Goal: Complete application form

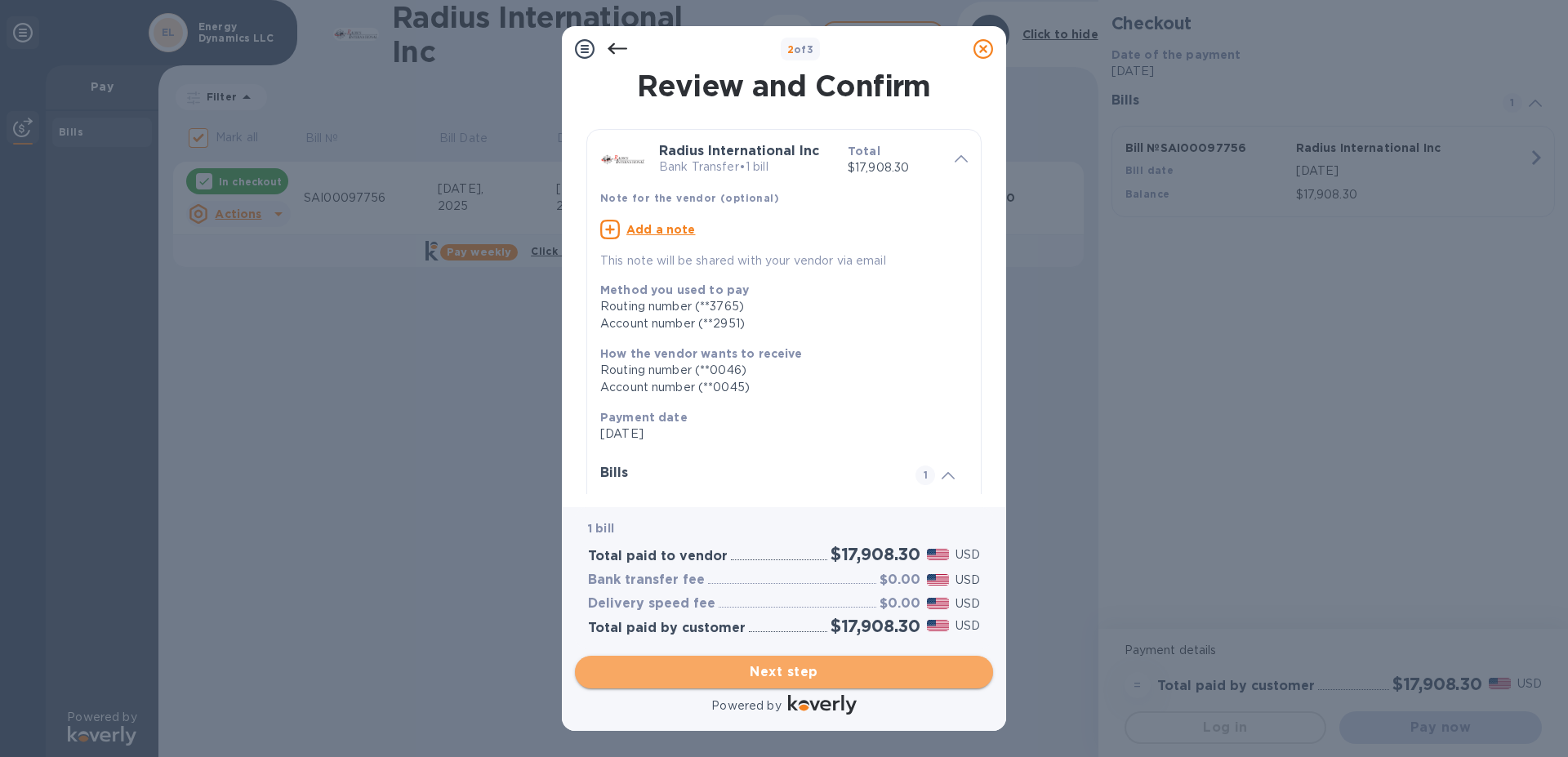
click at [736, 662] on span "Next step" at bounding box center [784, 672] width 392 height 19
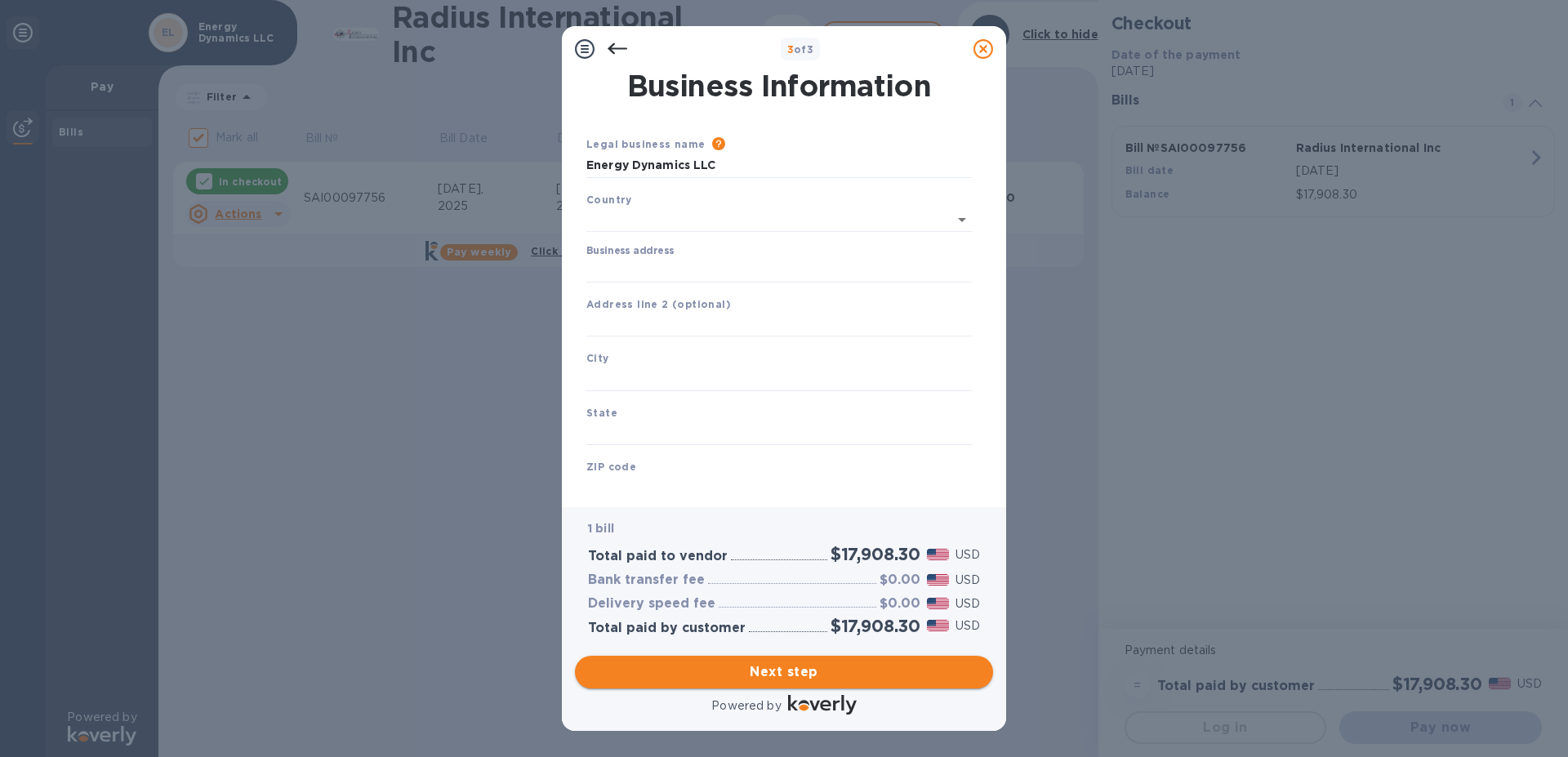
type input "[GEOGRAPHIC_DATA]"
click at [640, 265] on input "Business address" at bounding box center [779, 267] width 386 height 25
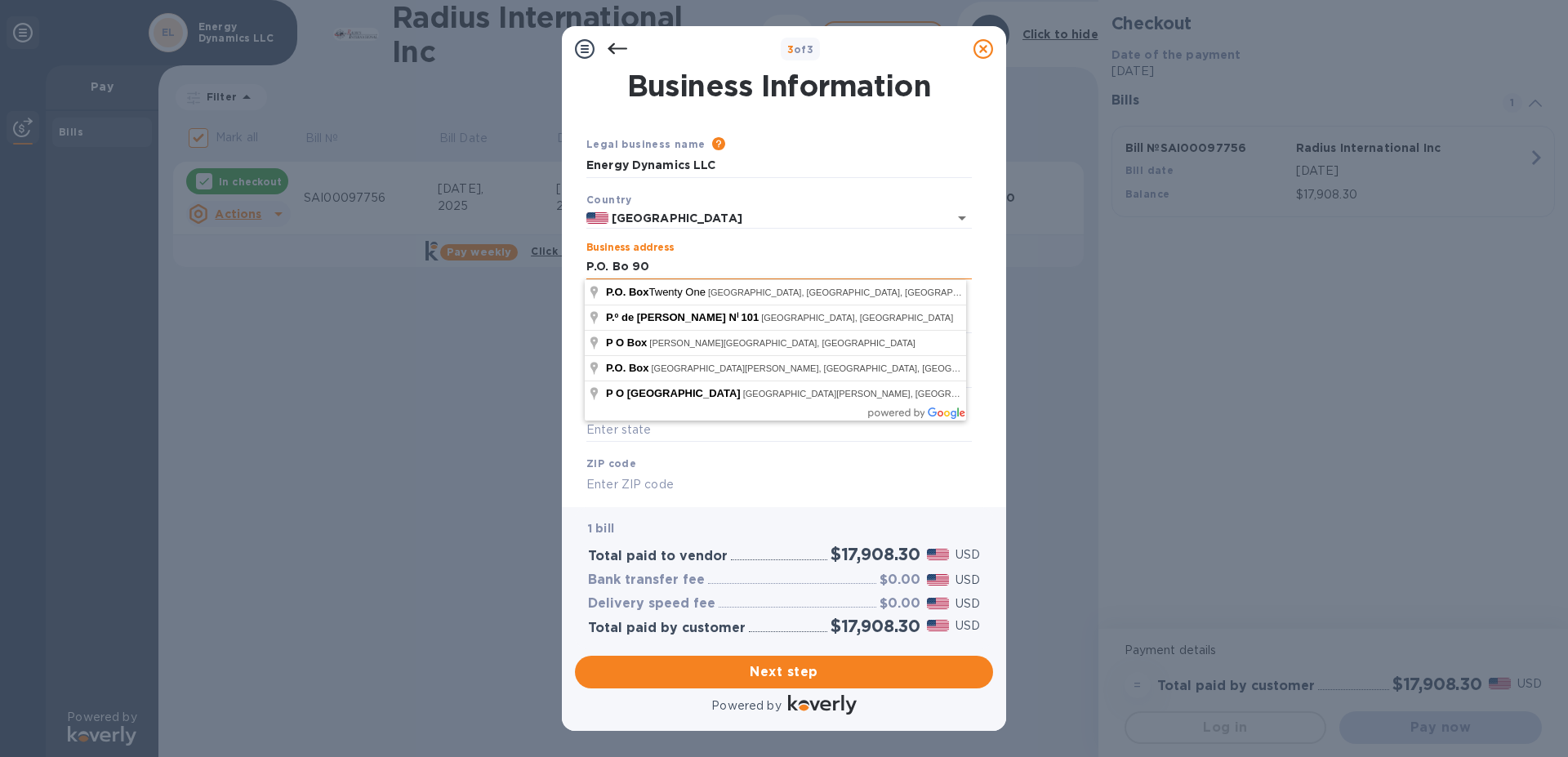
type input "[STREET_ADDRESS][US_STATE]"
type input "Bath"
type input "ME"
type input "04530"
type input "7"
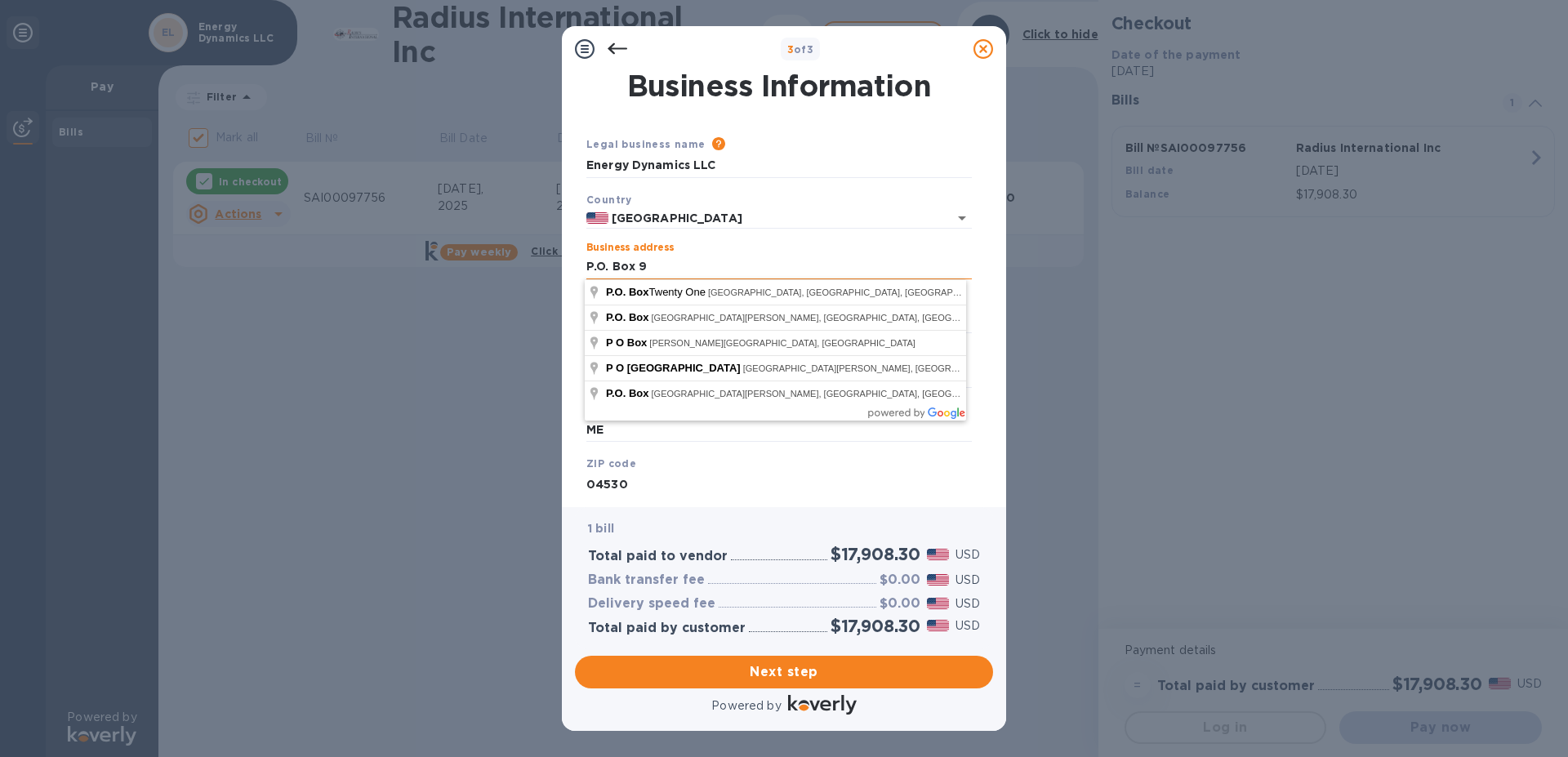
type input "P.O. Box 90"
click at [575, 258] on div "Business Information Legal business name Please provide the legal name that app…" at bounding box center [784, 283] width 418 height 423
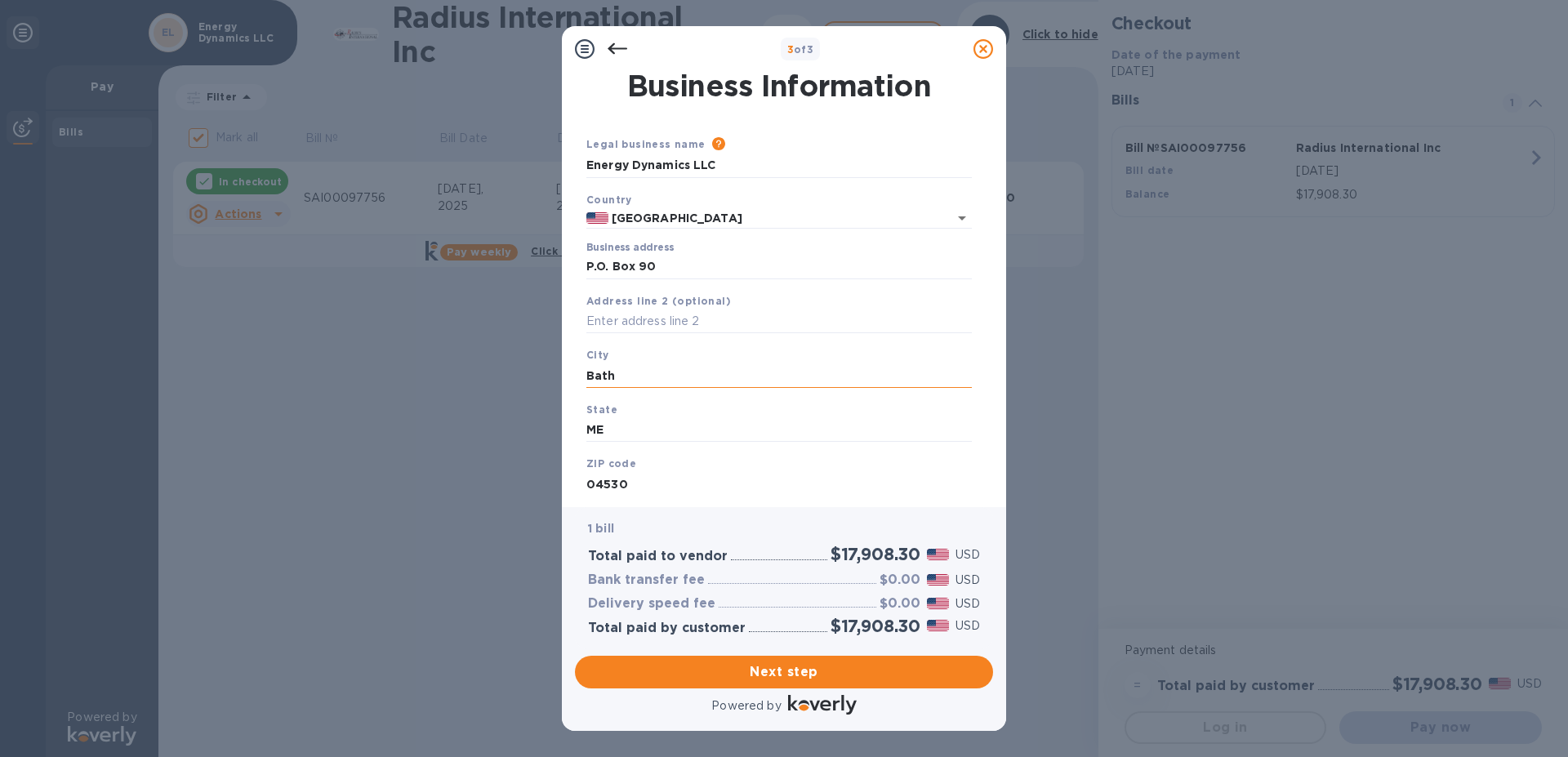
click at [602, 378] on input "Bath" at bounding box center [779, 376] width 386 height 25
drag, startPoint x: 584, startPoint y: 372, endPoint x: 666, endPoint y: 371, distance: 82.0
click at [666, 371] on div "City Bath" at bounding box center [779, 367] width 399 height 55
click at [658, 375] on input "Bath" at bounding box center [779, 376] width 386 height 25
type input "B"
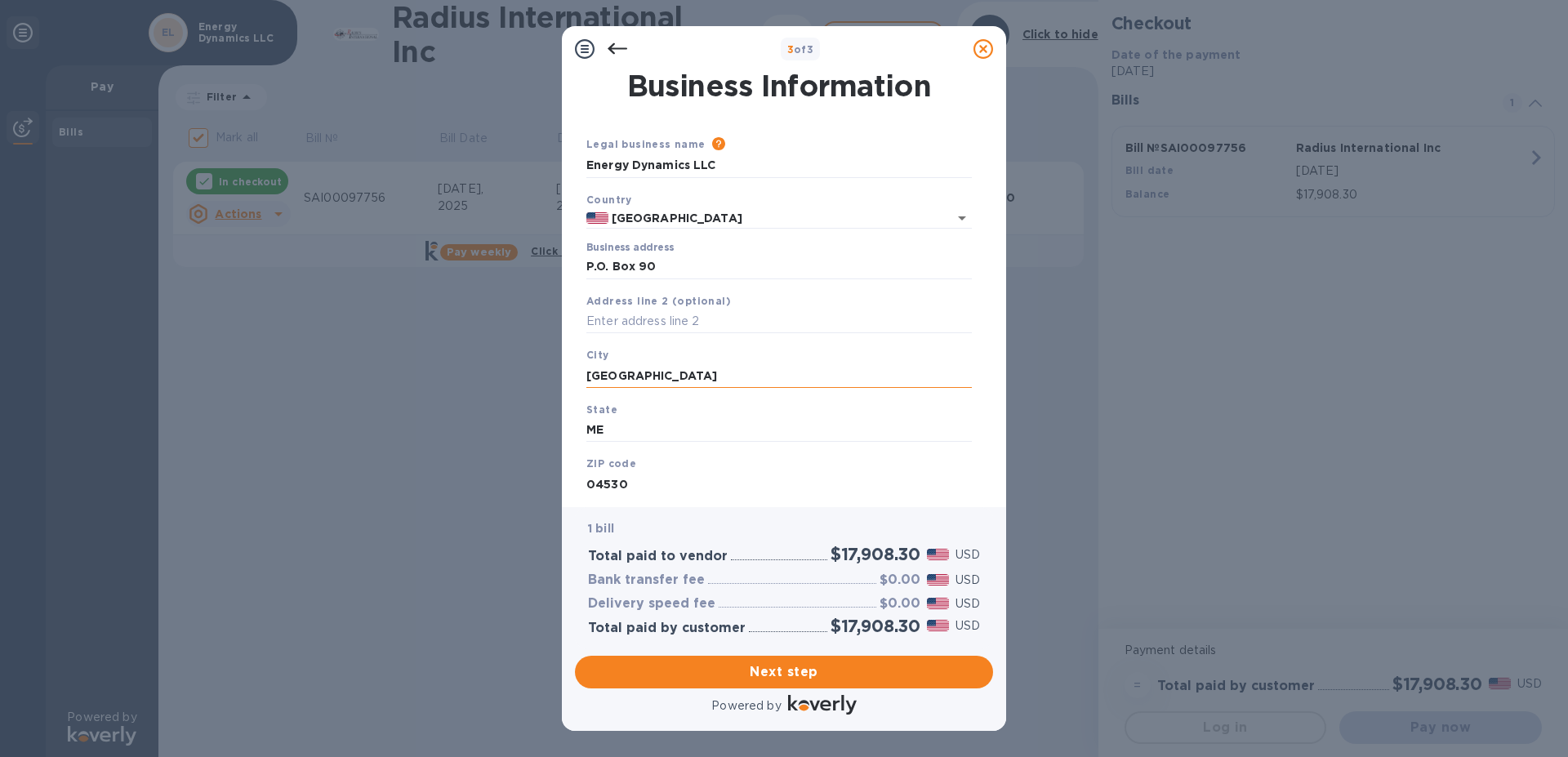
click at [645, 375] on input "[GEOGRAPHIC_DATA]" at bounding box center [779, 376] width 386 height 25
type input "[GEOGRAPHIC_DATA]"
click at [610, 463] on b "ZIP code" at bounding box center [611, 463] width 50 height 12
click at [606, 470] on div "ZIP code 04530" at bounding box center [779, 476] width 399 height 55
click at [591, 464] on b "ZIP code" at bounding box center [611, 463] width 50 height 12
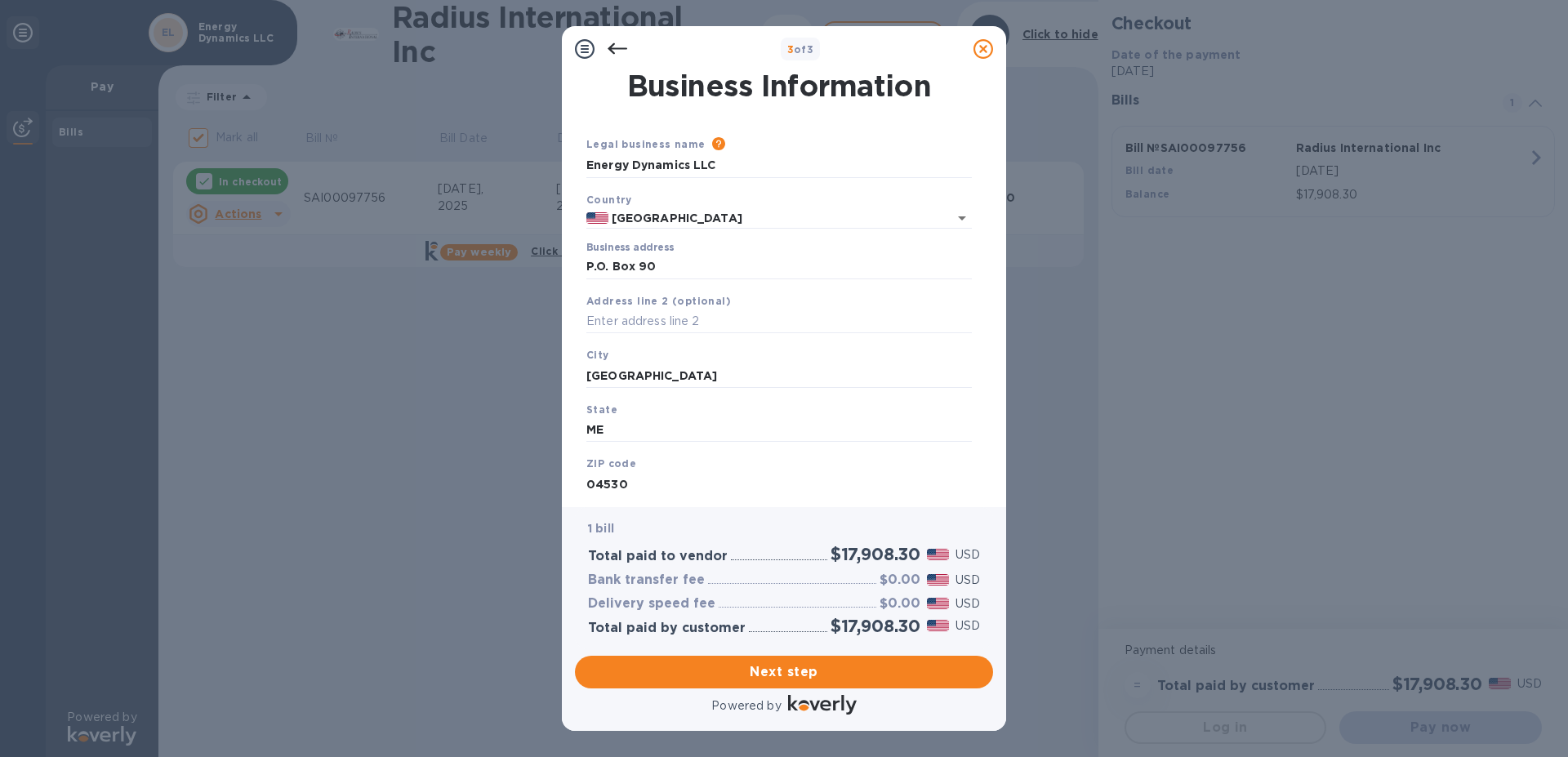
click at [589, 457] on b "ZIP code" at bounding box center [611, 463] width 50 height 12
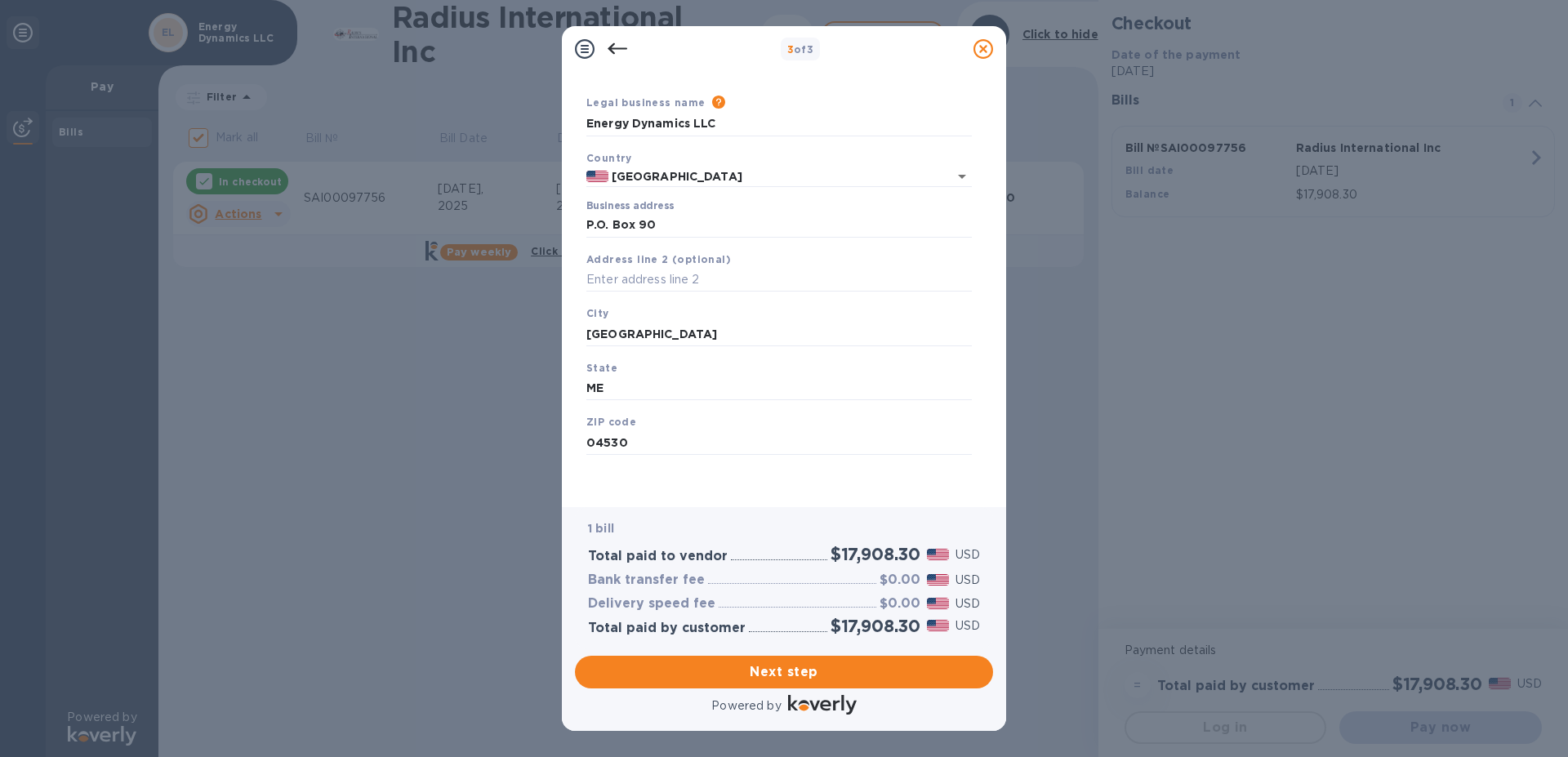
scroll to position [59, 0]
click at [651, 431] on input "04530" at bounding box center [779, 443] width 386 height 25
type input "04579"
click at [1258, 461] on div "3 of 3 Business Information Legal business name Please provide the legal name t…" at bounding box center [784, 378] width 1568 height 757
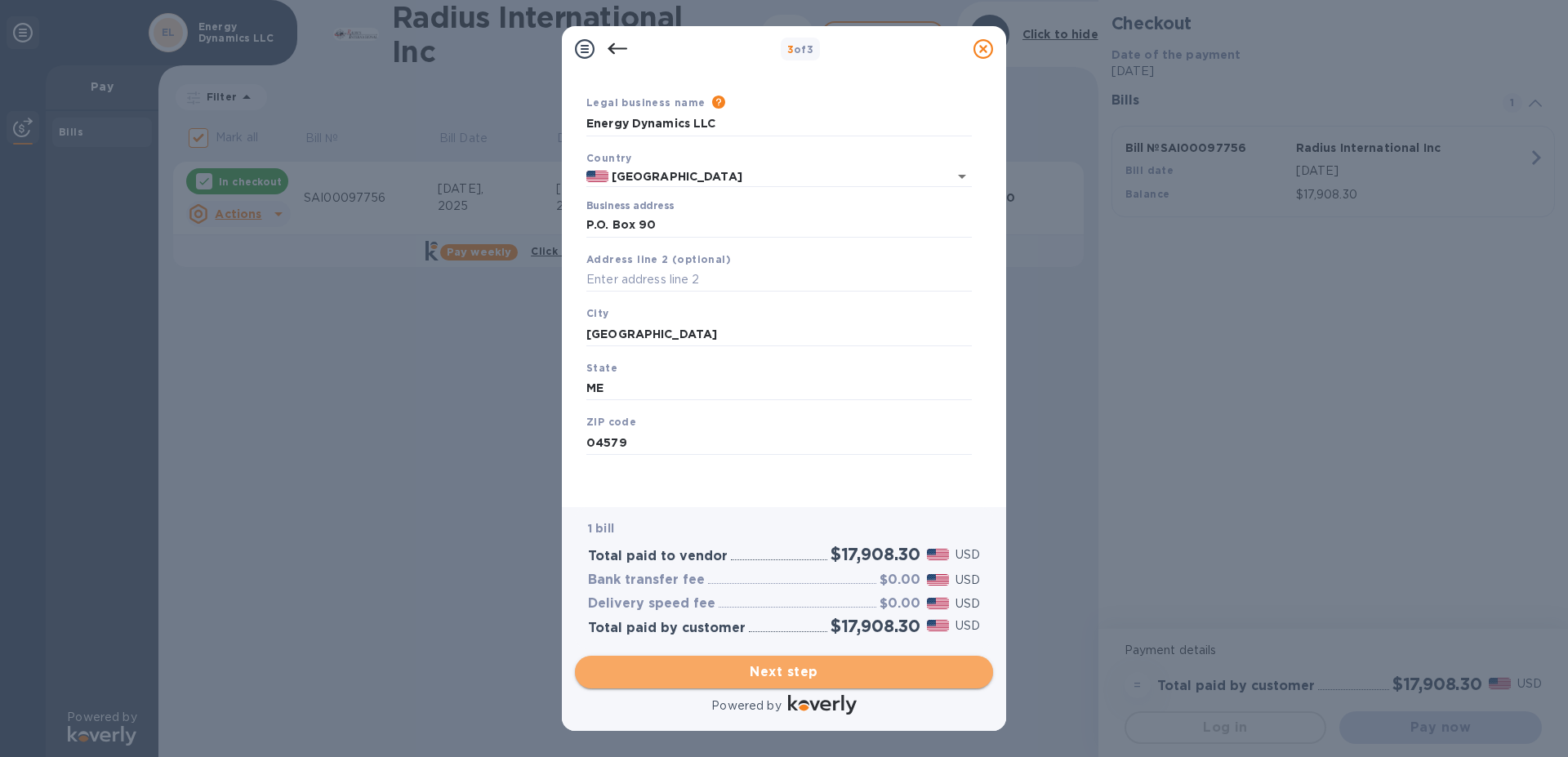
click at [746, 662] on span "Next step" at bounding box center [784, 672] width 392 height 19
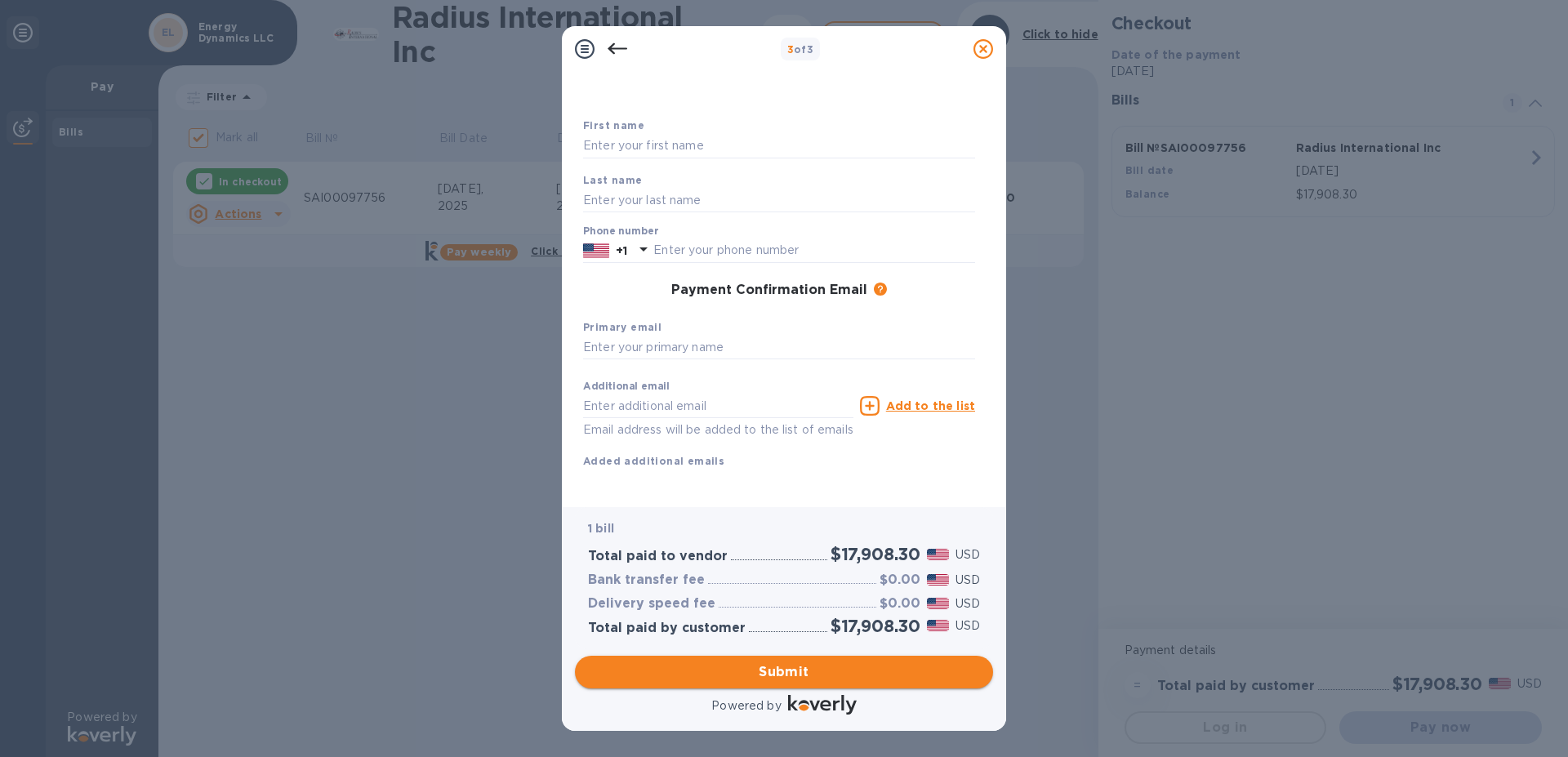
click at [854, 669] on span "Submit" at bounding box center [784, 672] width 392 height 19
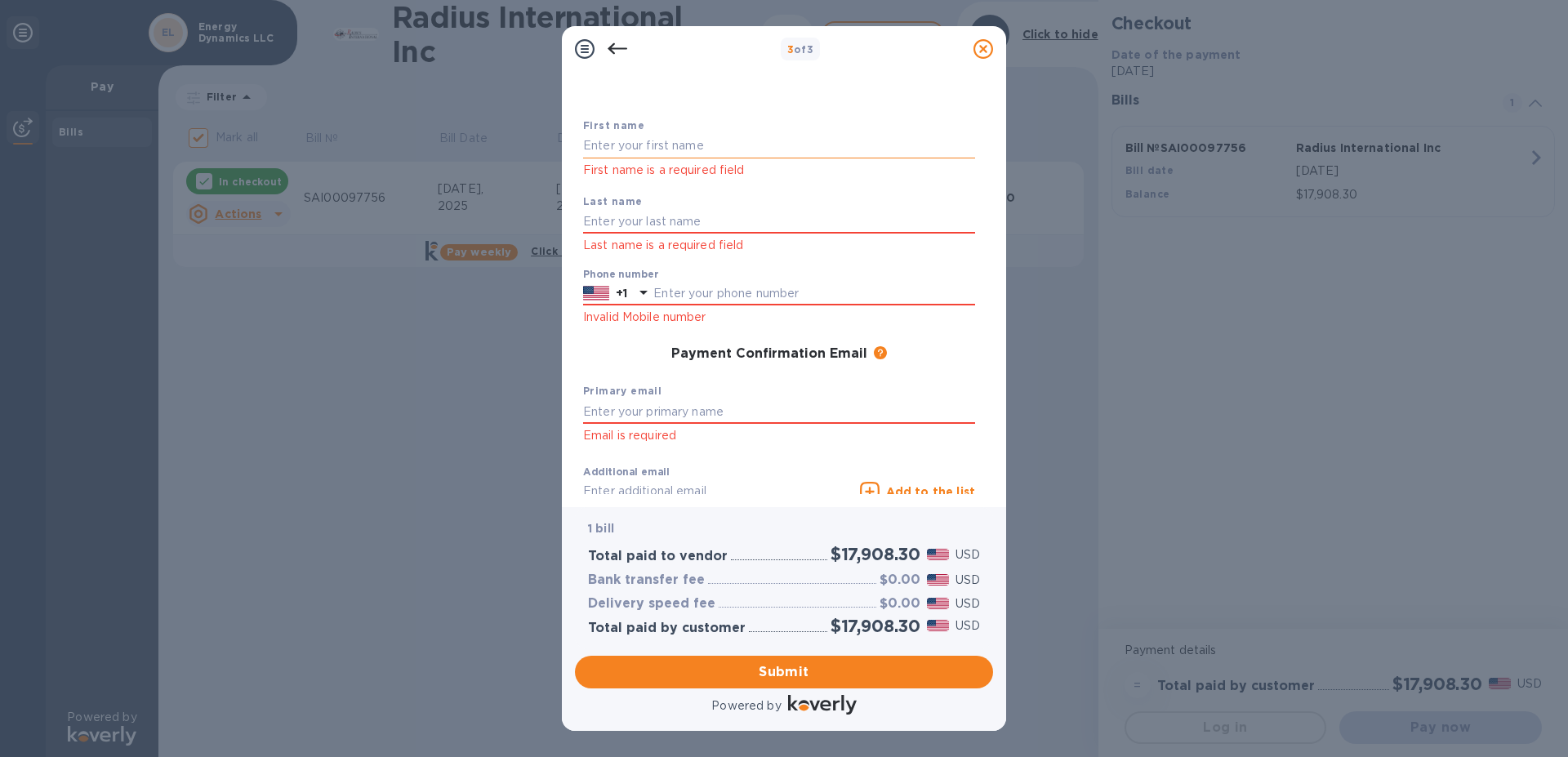
click at [608, 149] on input "text" at bounding box center [779, 146] width 392 height 25
type input "[PERSON_NAME]"
click at [593, 223] on input "text" at bounding box center [779, 222] width 392 height 25
type input "[PERSON_NAME]"
click at [695, 294] on input "text" at bounding box center [815, 294] width 322 height 25
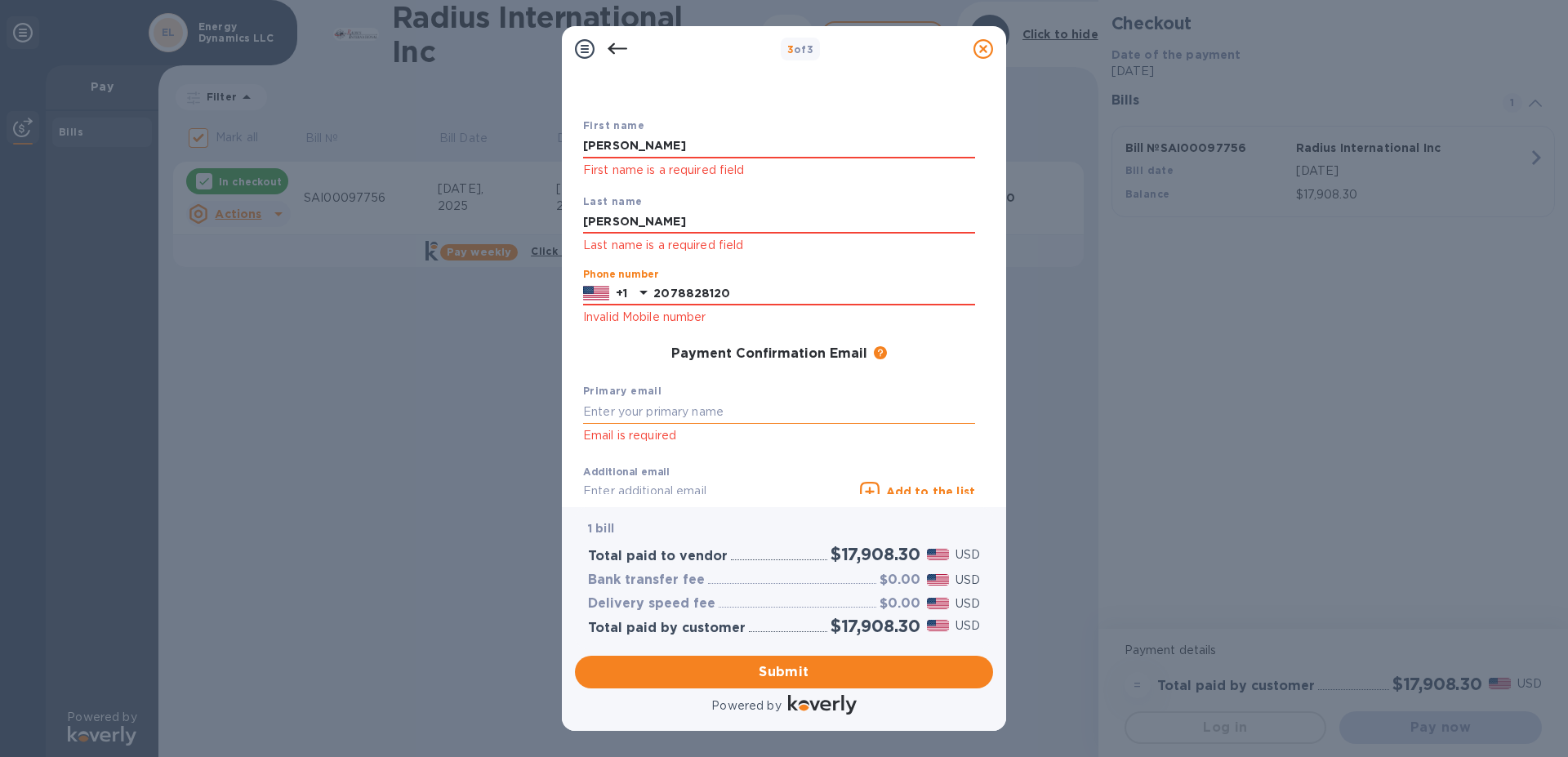
type input "2078828120"
click at [662, 411] on input "text" at bounding box center [779, 412] width 392 height 25
type input "l"
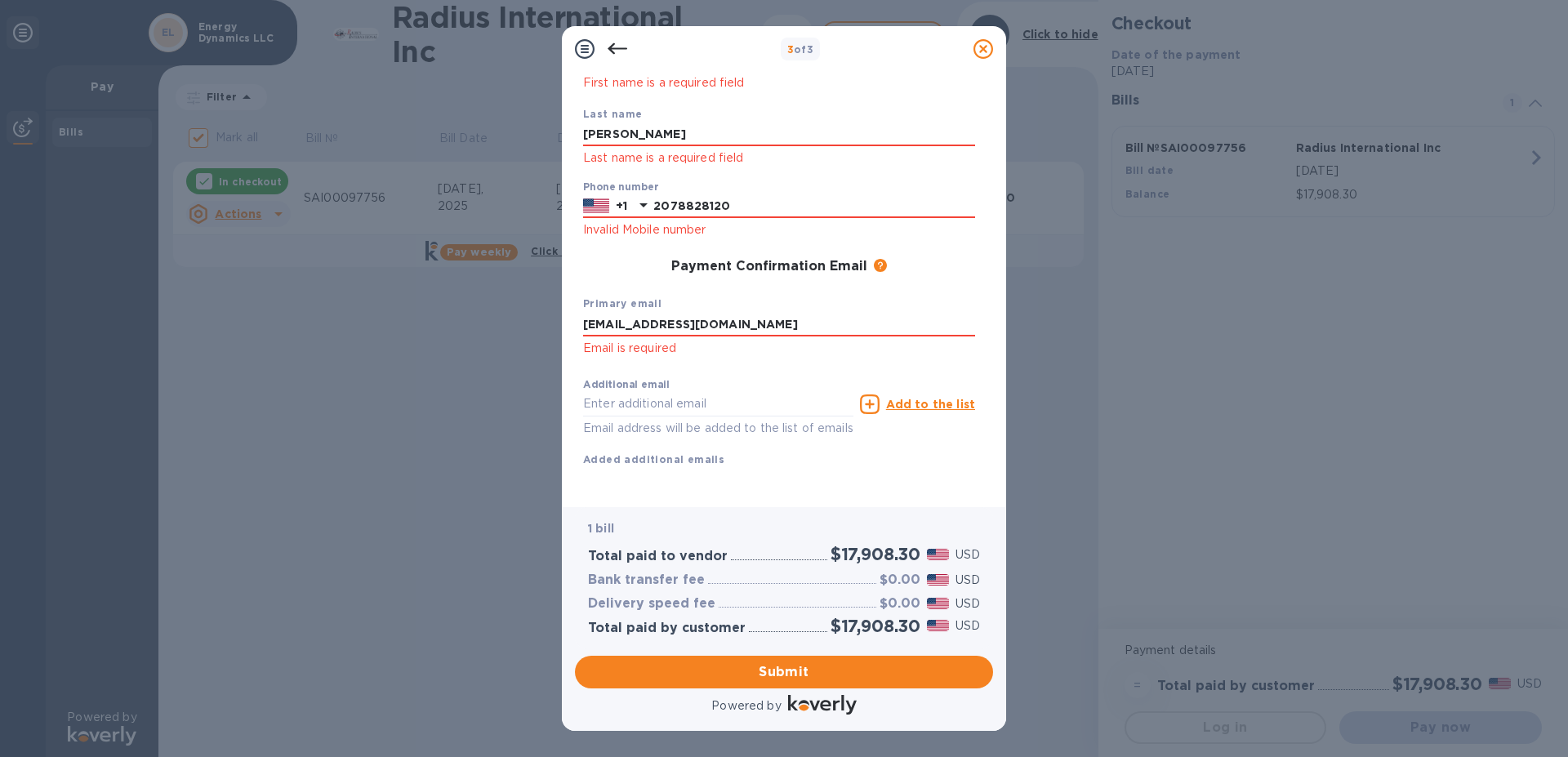
scroll to position [164, 0]
type input "[EMAIL_ADDRESS][DOMAIN_NAME]"
click at [655, 392] on input "text" at bounding box center [719, 404] width 271 height 25
type input "lryan"
type input "[PERSON_NAME]"
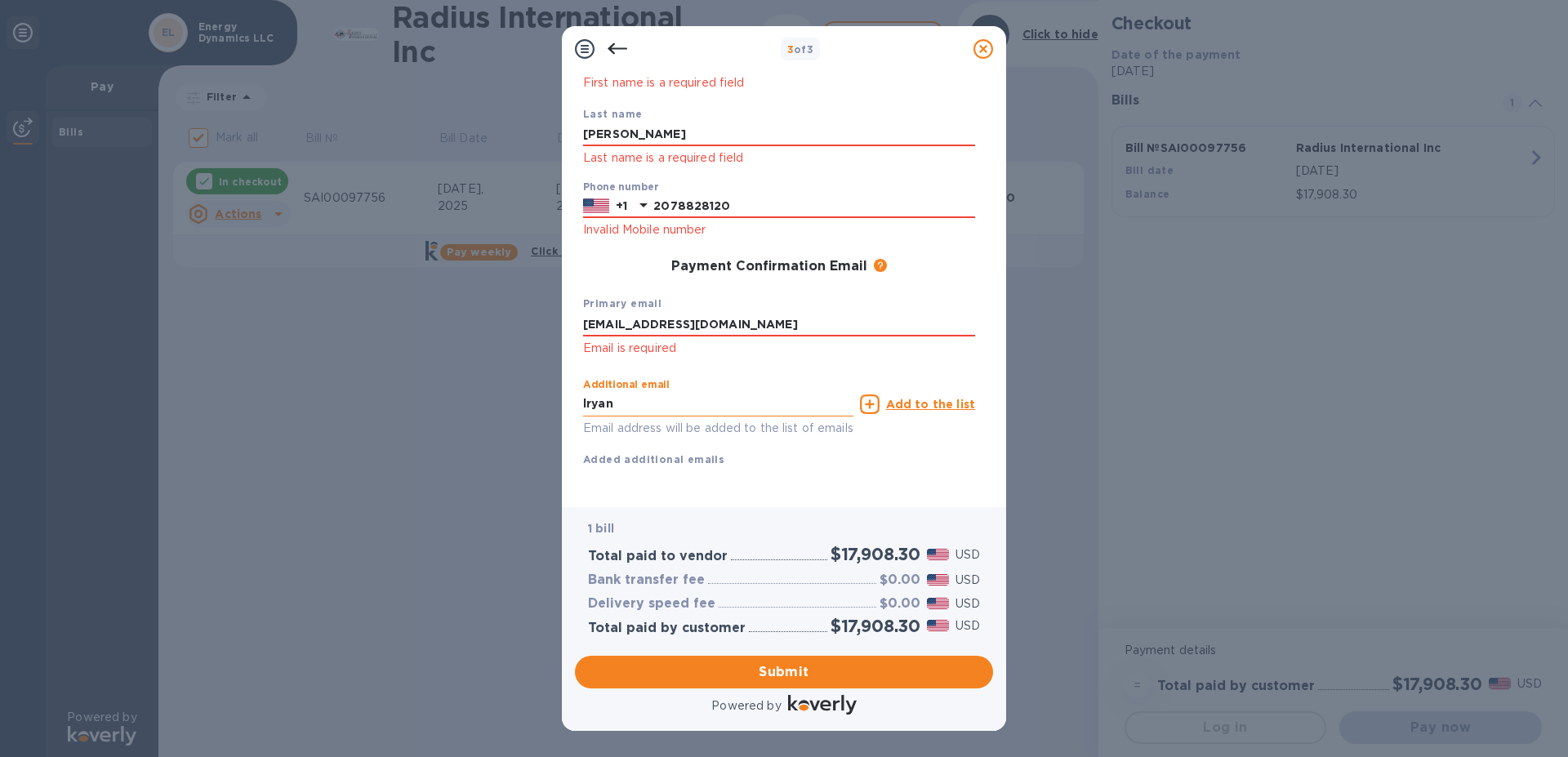
type input "[PERSON_NAME]"
type input "[EMAIL_ADDRESS][DOMAIN_NAME]"
click at [788, 671] on span "Submit" at bounding box center [784, 672] width 392 height 19
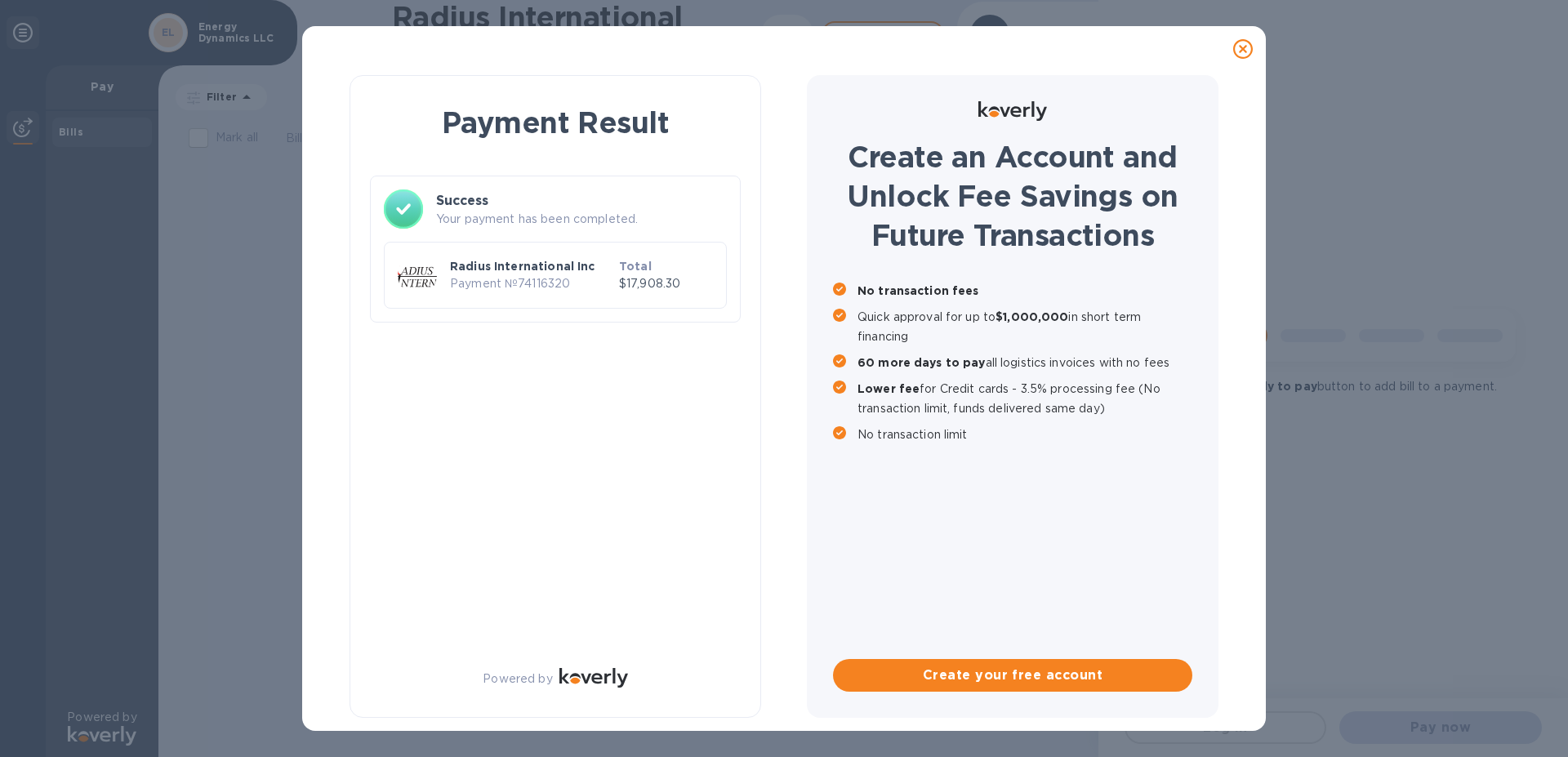
checkbox input "false"
